Goal: Find contact information: Find contact information

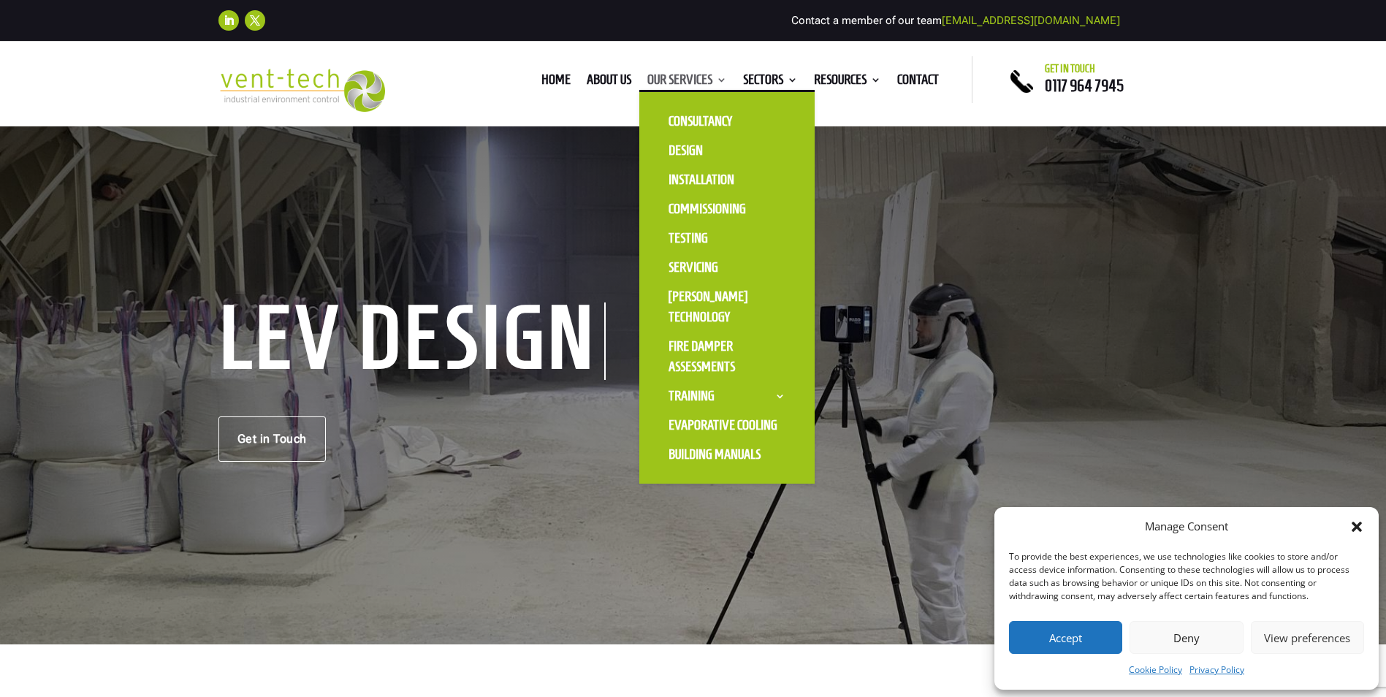
click at [655, 75] on link "Our Services" at bounding box center [687, 83] width 80 height 16
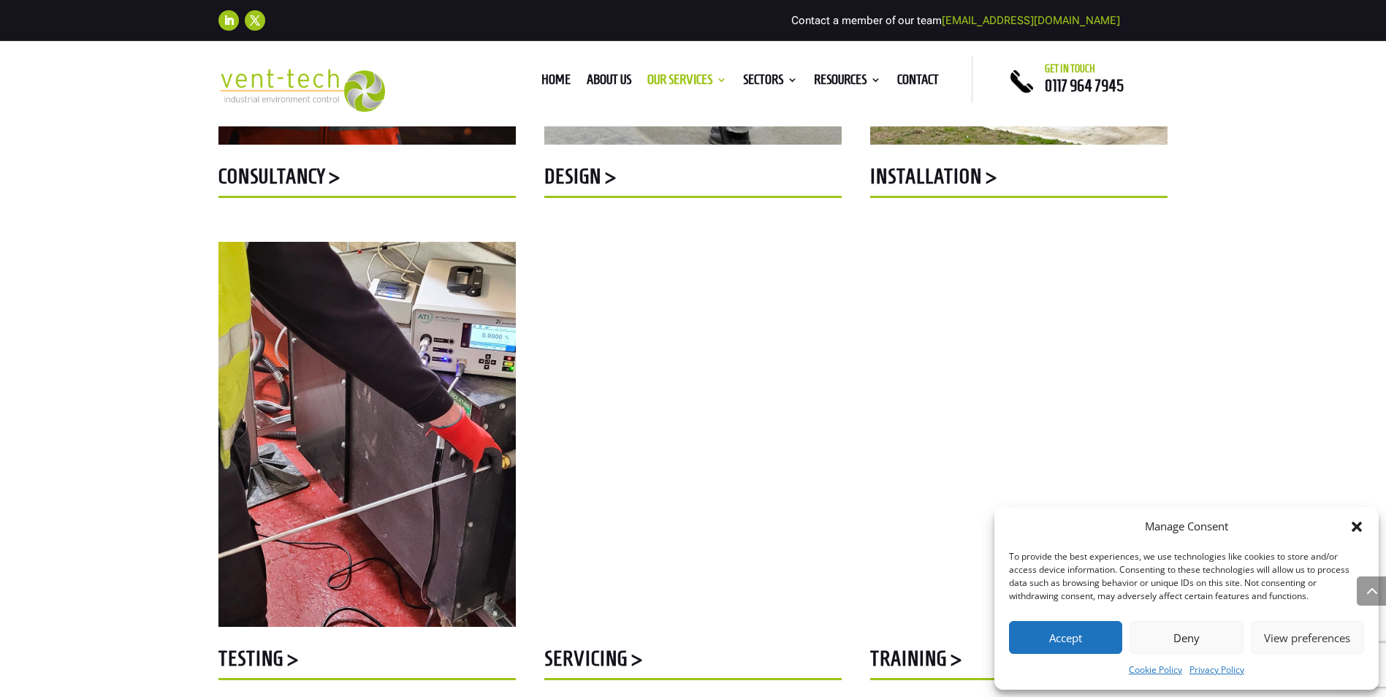
scroll to position [804, 0]
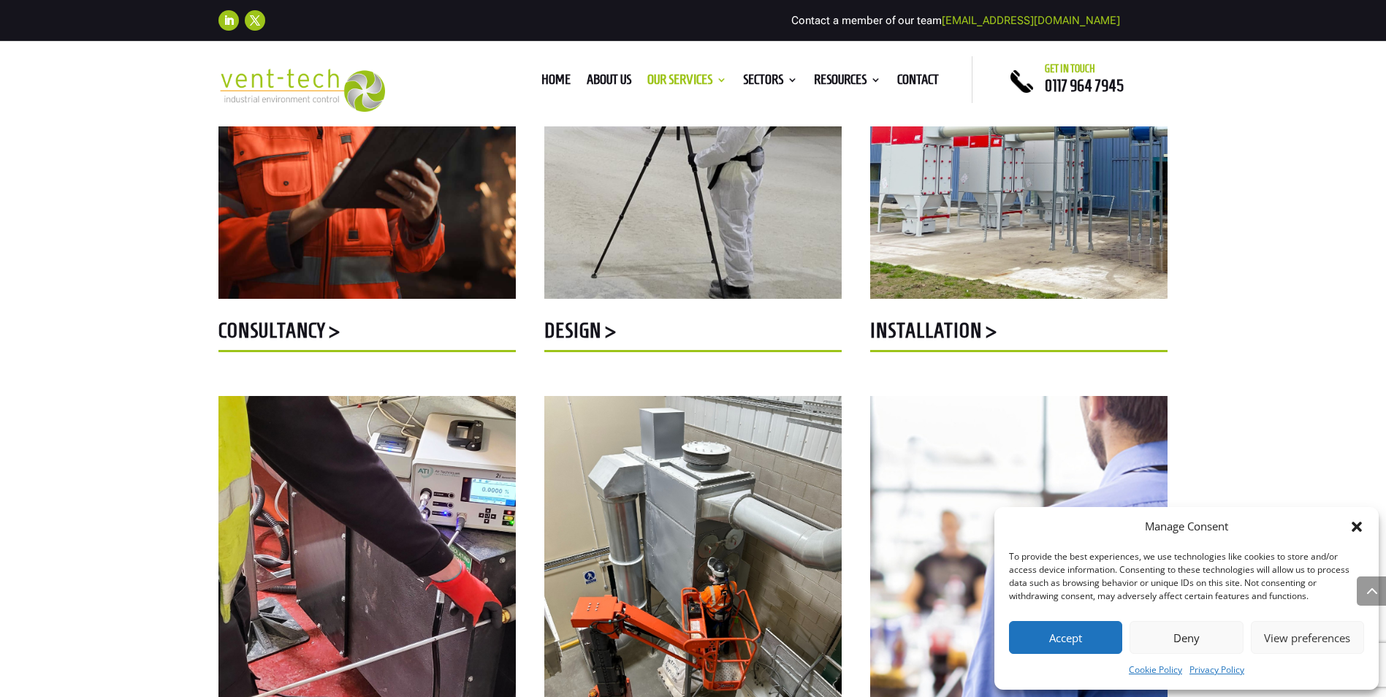
click at [929, 323] on h5 "Installation >" at bounding box center [1018, 334] width 297 height 28
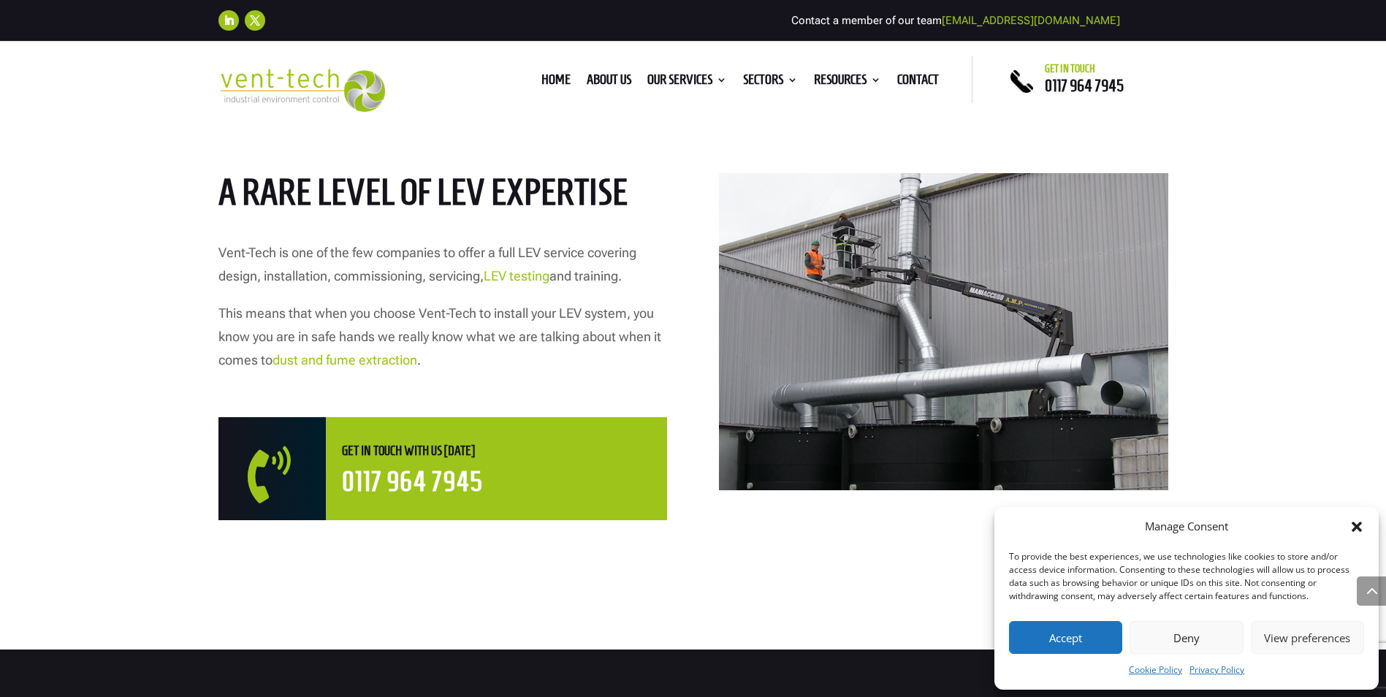
scroll to position [658, 0]
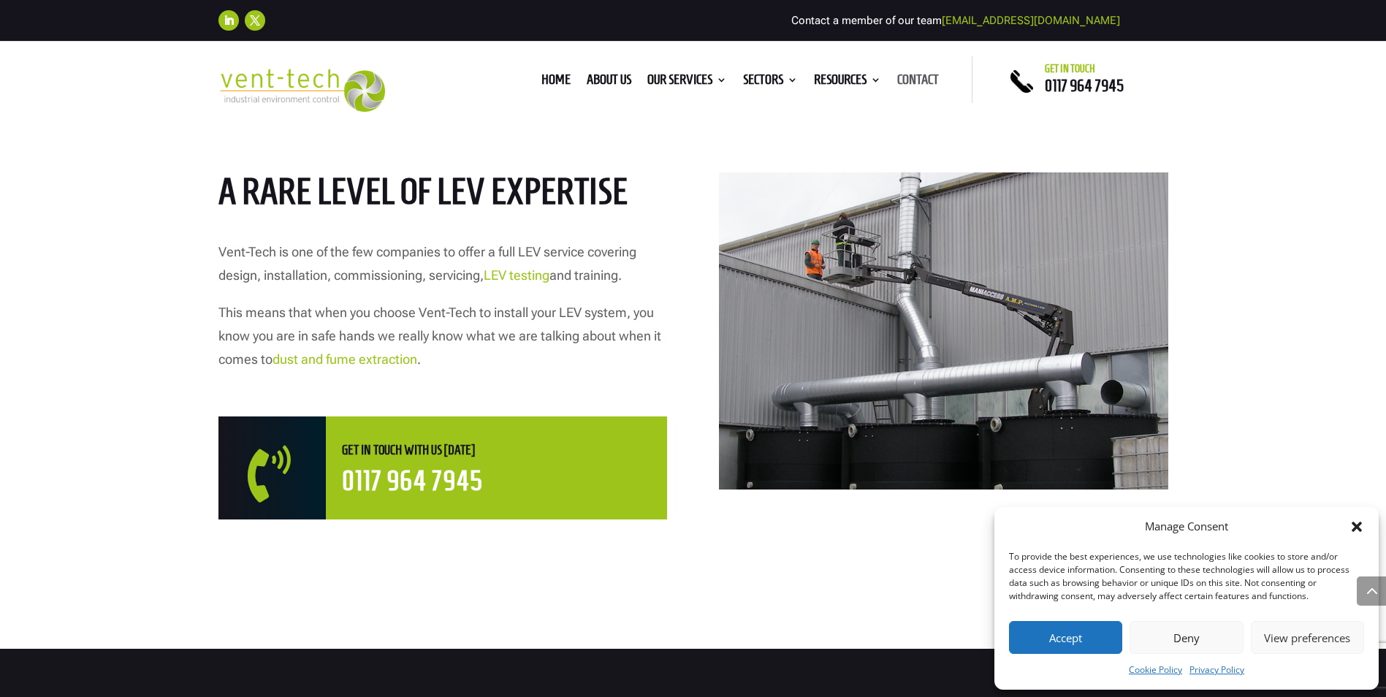
click at [924, 77] on link "Contact" at bounding box center [918, 83] width 42 height 16
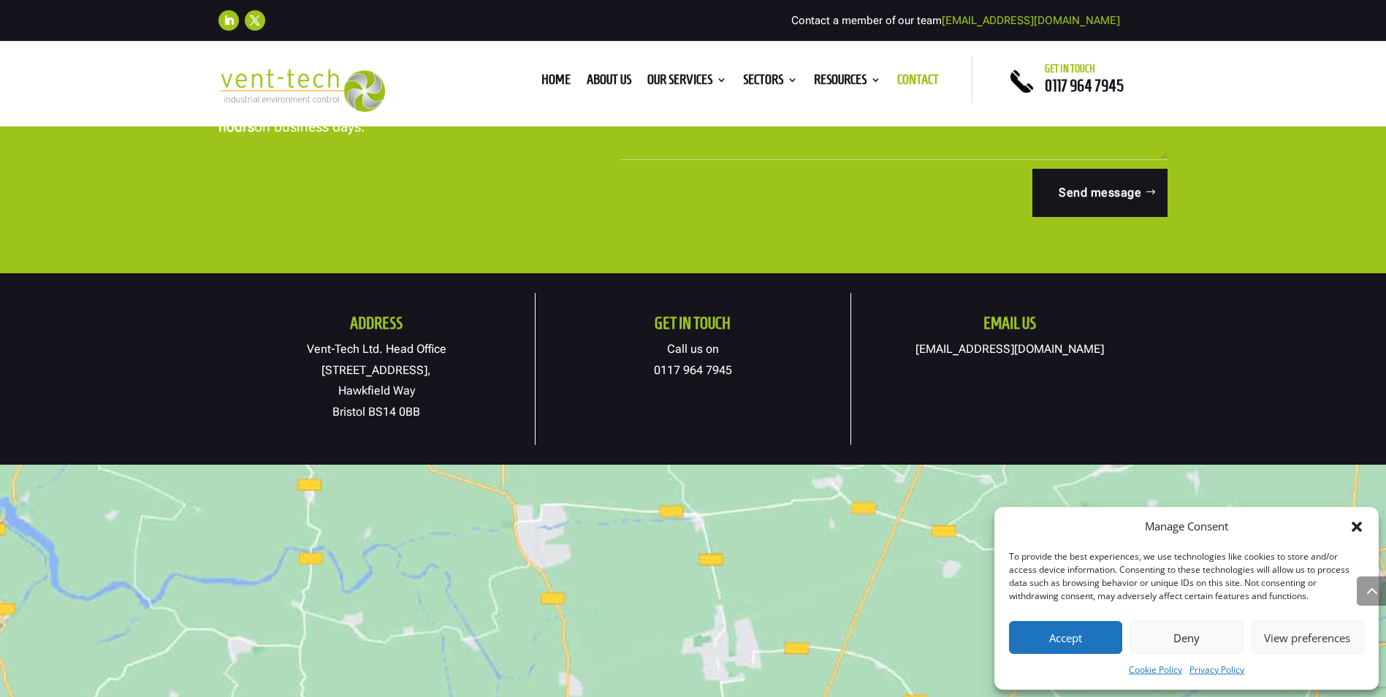
scroll to position [658, 0]
